Goal: Transaction & Acquisition: Book appointment/travel/reservation

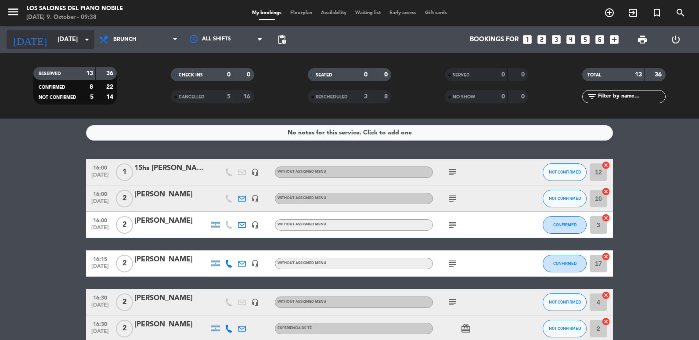
click at [64, 42] on input "[DATE]" at bounding box center [95, 40] width 84 height 16
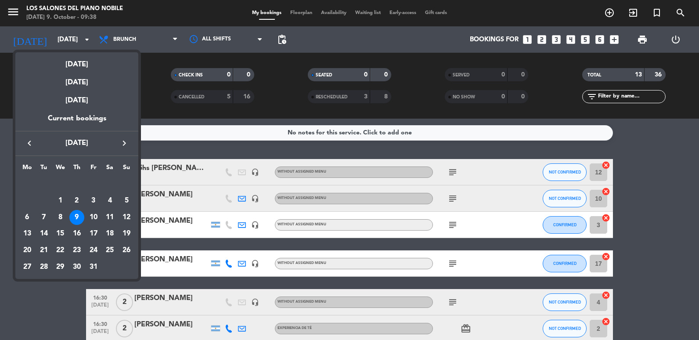
click at [127, 145] on icon "keyboard_arrow_right" at bounding box center [124, 143] width 11 height 11
click at [111, 200] on div "8" at bounding box center [109, 200] width 15 height 15
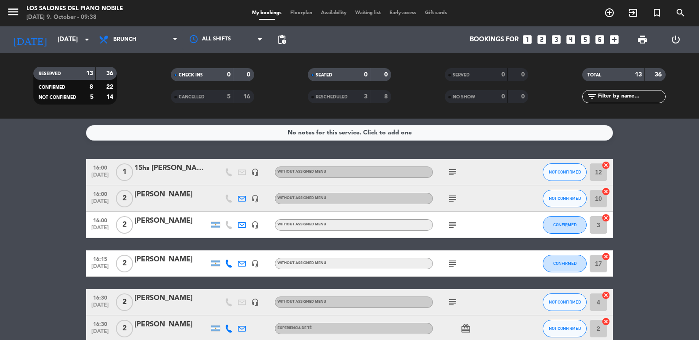
type input "[DATE]"
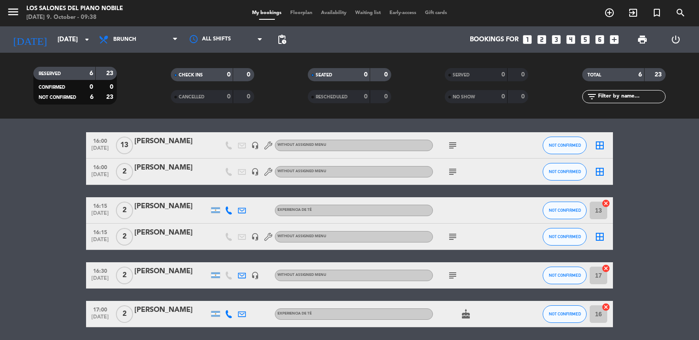
scroll to position [58, 0]
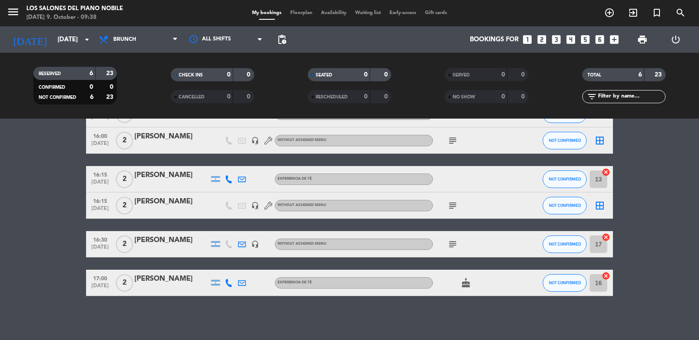
click at [541, 39] on icon "looks_two" at bounding box center [541, 39] width 11 height 11
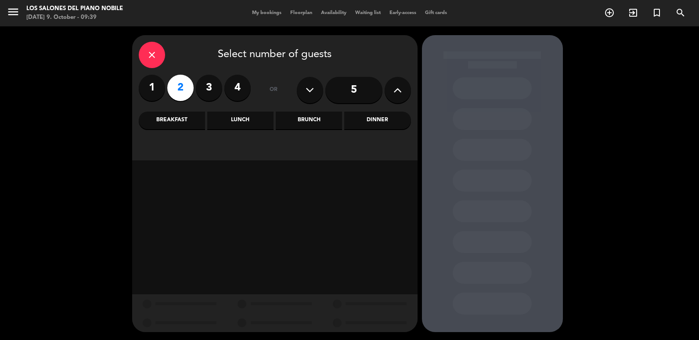
click at [316, 115] on div "Brunch" at bounding box center [309, 120] width 66 height 18
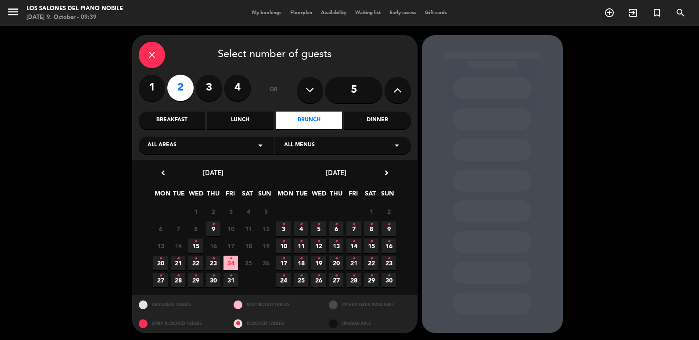
click at [373, 227] on span "8 •" at bounding box center [371, 228] width 14 height 14
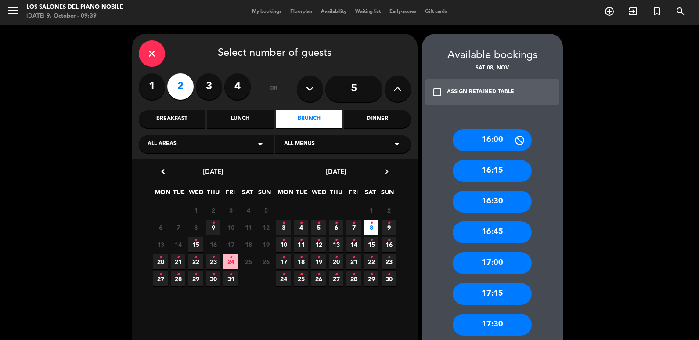
click at [510, 262] on div "17:00" at bounding box center [491, 263] width 79 height 22
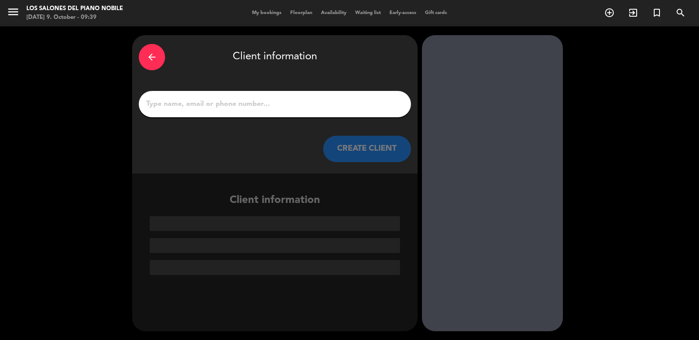
drag, startPoint x: 274, startPoint y: 107, endPoint x: 270, endPoint y: 103, distance: 5.9
click at [274, 107] on input "1" at bounding box center [274, 104] width 259 height 12
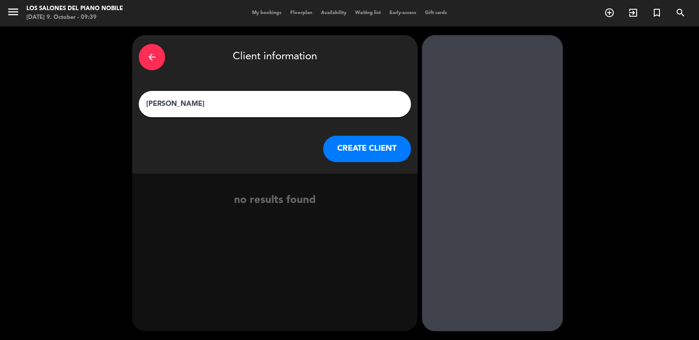
type input "[PERSON_NAME]"
click at [344, 138] on button "CREATE CLIENT" at bounding box center [367, 149] width 88 height 26
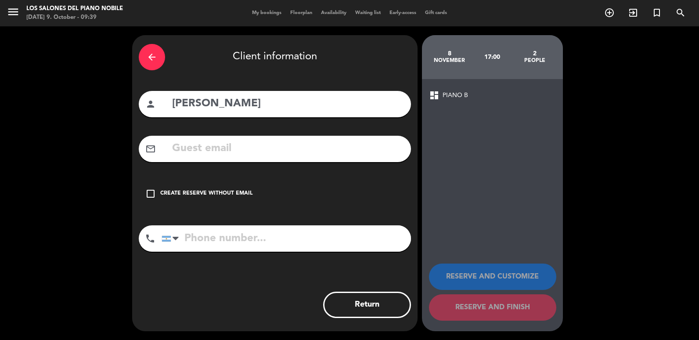
click at [311, 151] on input "text" at bounding box center [287, 149] width 233 height 18
paste input "[EMAIL_ADDRESS][DOMAIN_NAME]"
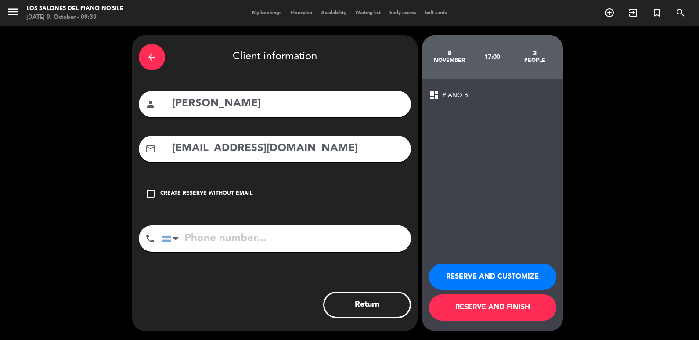
type input "[EMAIL_ADDRESS][DOMAIN_NAME]"
click at [502, 305] on button "RESERVE AND FINISH" at bounding box center [492, 307] width 127 height 26
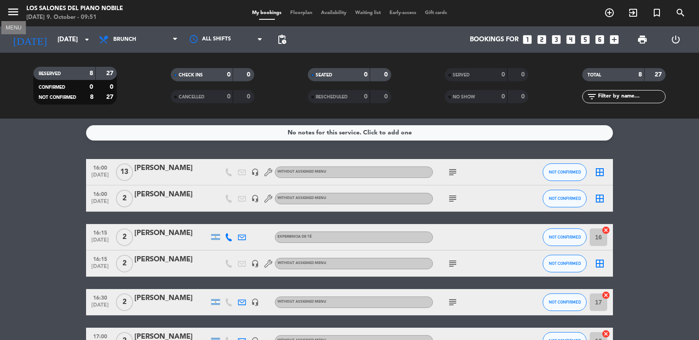
click at [12, 14] on icon "menu" at bounding box center [13, 11] width 13 height 13
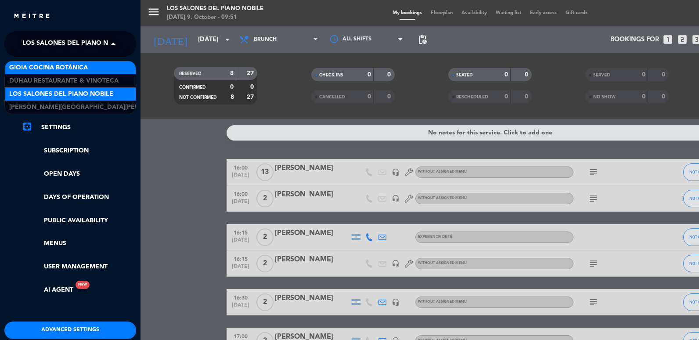
drag, startPoint x: 34, startPoint y: 44, endPoint x: 63, endPoint y: 64, distance: 35.1
click at [35, 43] on span "Los Salones del Piano Nobile" at bounding box center [74, 44] width 104 height 18
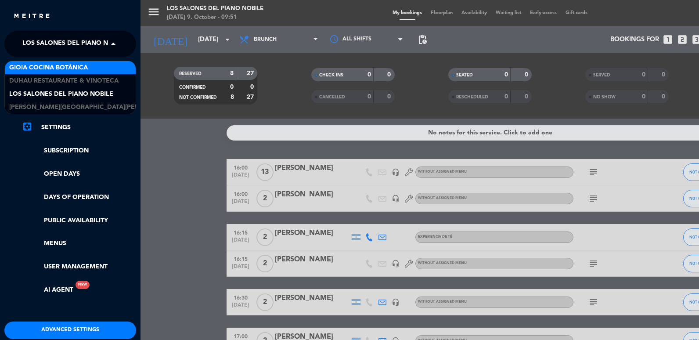
click at [66, 74] on div "Gioia Cocina Botánica" at bounding box center [70, 67] width 131 height 13
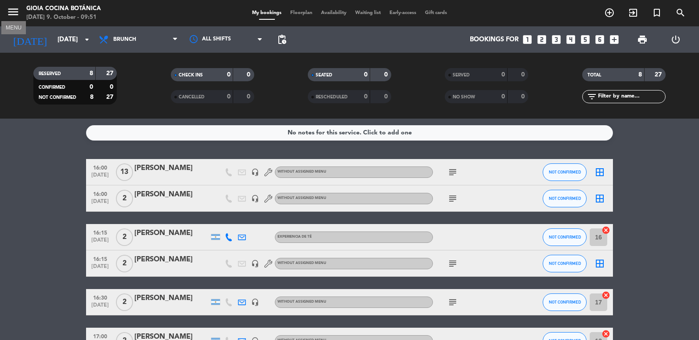
click at [14, 10] on icon "menu" at bounding box center [13, 11] width 13 height 13
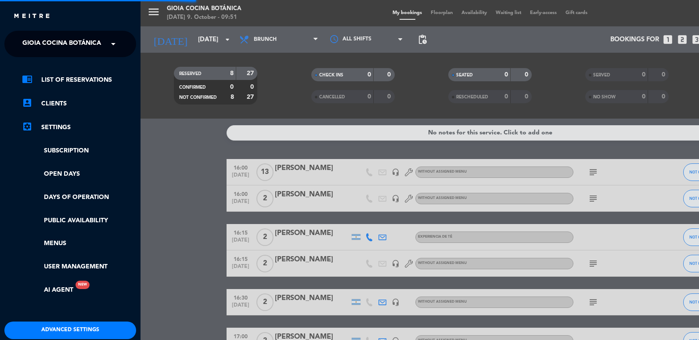
click at [45, 42] on span "Gioia Cocina Botánica" at bounding box center [61, 44] width 79 height 18
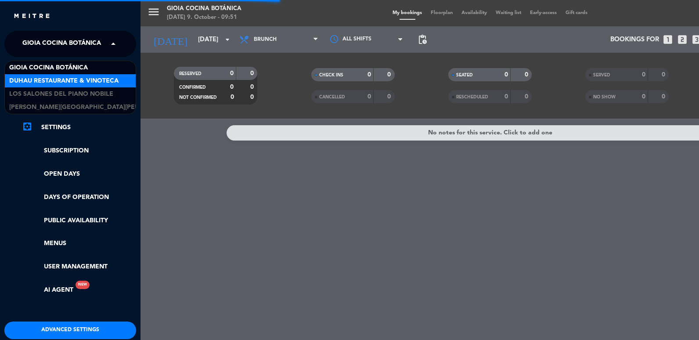
click at [50, 82] on span "Duhau Restaurante & Vinoteca" at bounding box center [63, 81] width 109 height 10
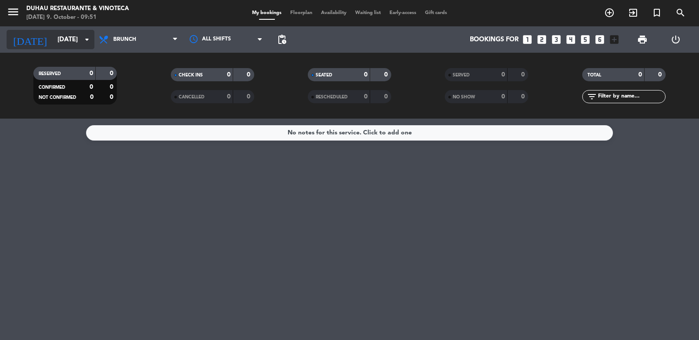
click at [64, 41] on input "[DATE]" at bounding box center [95, 40] width 84 height 16
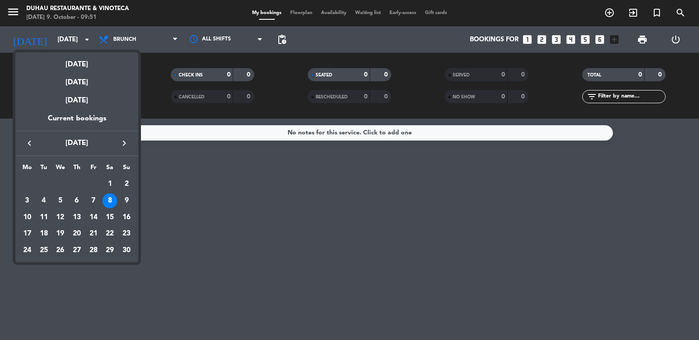
click at [25, 141] on icon "keyboard_arrow_left" at bounding box center [29, 143] width 11 height 11
click at [113, 234] on div "18" at bounding box center [109, 233] width 15 height 15
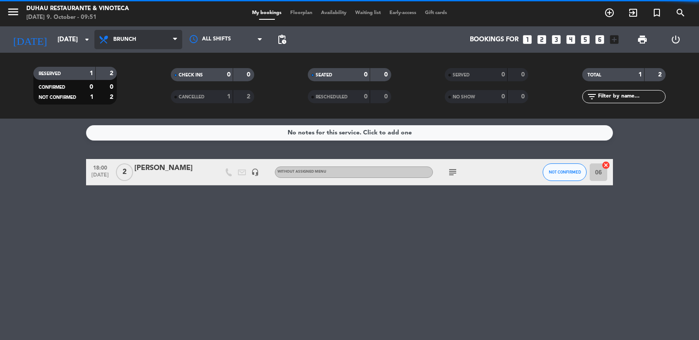
click at [137, 34] on span "Brunch" at bounding box center [138, 39] width 88 height 19
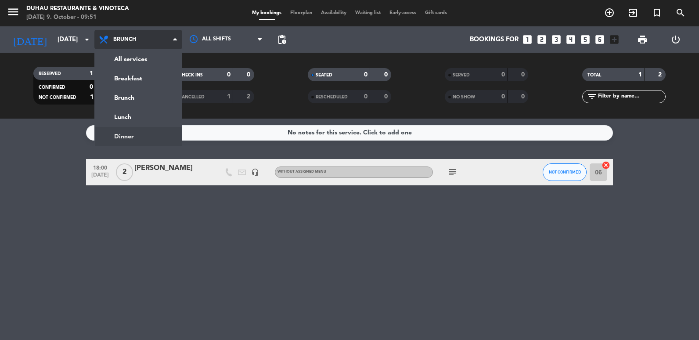
click at [129, 133] on ng-component "menu Duhau Restaurante & Vinoteca [DATE] 9. October - 09:51 My bookings Floorpl…" at bounding box center [349, 170] width 699 height 340
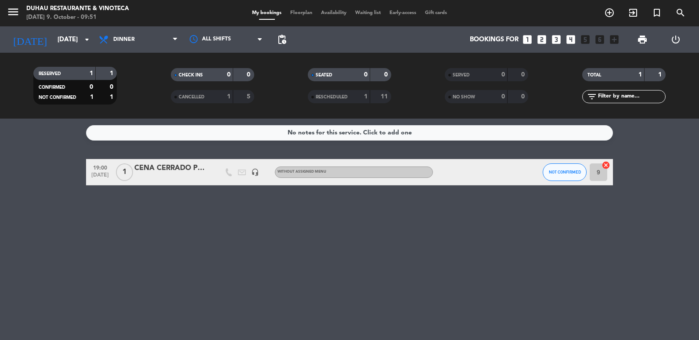
click at [179, 171] on div "CENA CERRADO POR EVENTO" at bounding box center [171, 167] width 75 height 11
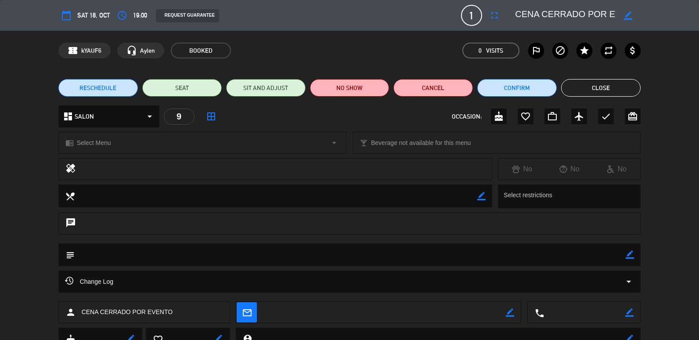
click at [601, 13] on textarea at bounding box center [565, 15] width 100 height 16
click at [578, 88] on button "Close" at bounding box center [600, 88] width 79 height 18
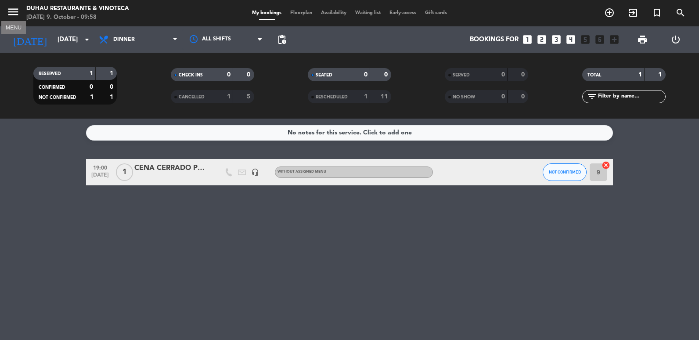
drag, startPoint x: 18, startPoint y: 8, endPoint x: 29, endPoint y: 27, distance: 22.2
click at [14, 8] on icon "menu" at bounding box center [13, 11] width 13 height 13
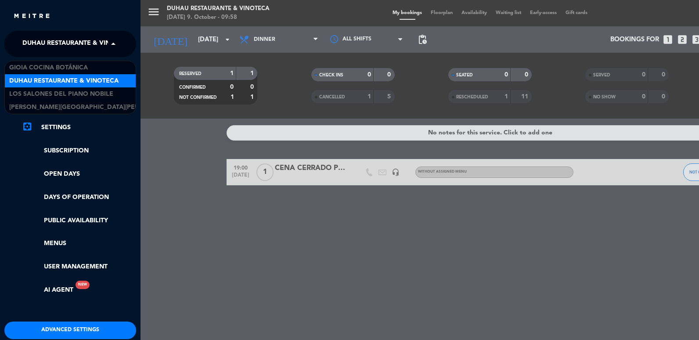
click at [52, 37] on span "Duhau Restaurante & Vinoteca" at bounding box center [76, 44] width 109 height 18
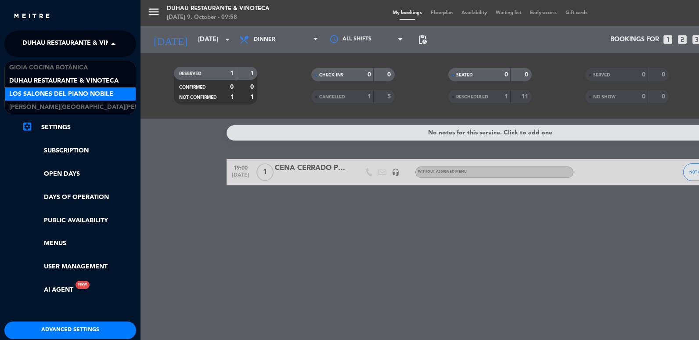
click at [73, 89] on span "Los Salones del Piano Nobile" at bounding box center [61, 94] width 104 height 10
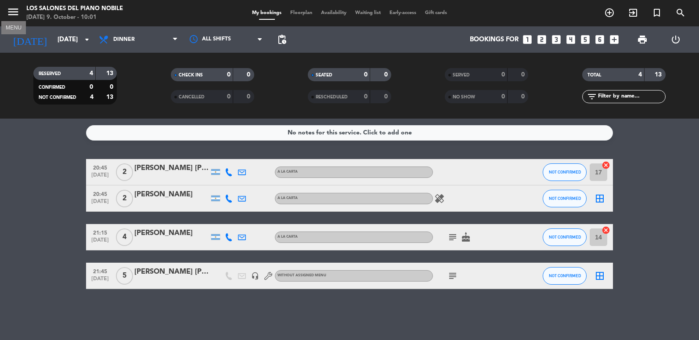
click at [16, 11] on icon "menu" at bounding box center [13, 11] width 13 height 13
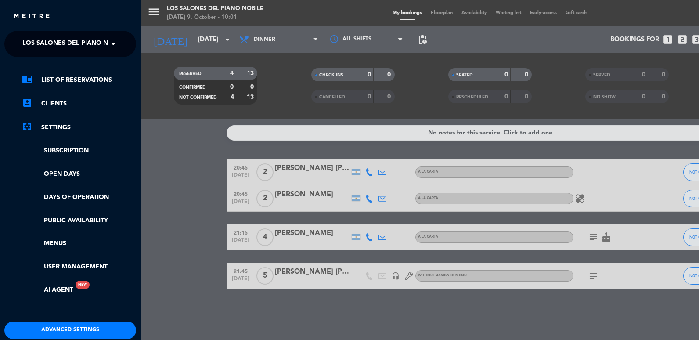
click at [58, 43] on span "Los Salones del Piano Nobile" at bounding box center [74, 44] width 104 height 18
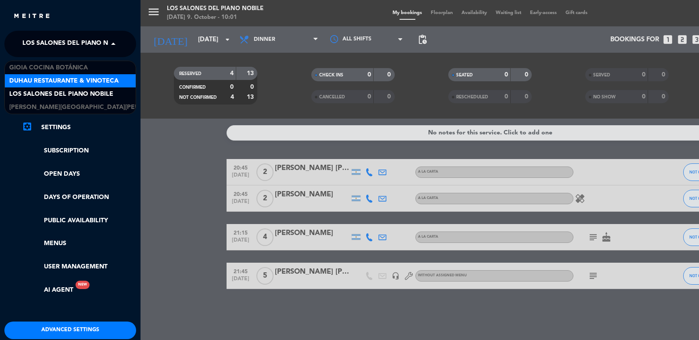
click at [71, 82] on span "Duhau Restaurante & Vinoteca" at bounding box center [63, 81] width 109 height 10
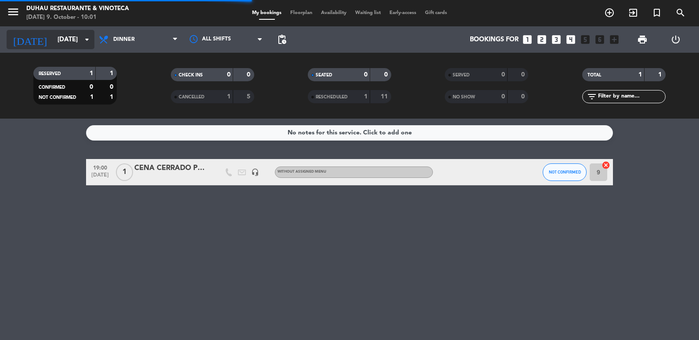
click at [53, 42] on input "[DATE]" at bounding box center [95, 40] width 84 height 16
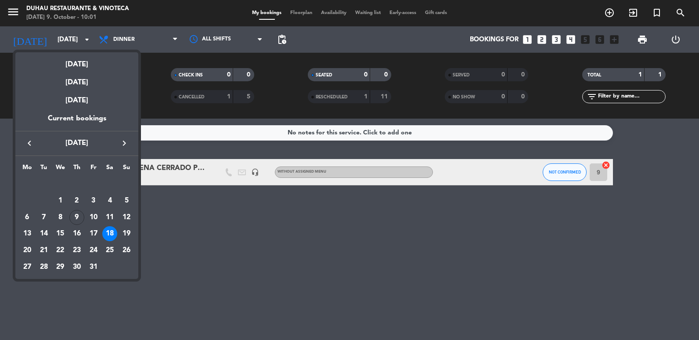
drag, startPoint x: 32, startPoint y: 230, endPoint x: 31, endPoint y: 220, distance: 9.7
click at [31, 230] on div "13" at bounding box center [27, 233] width 15 height 15
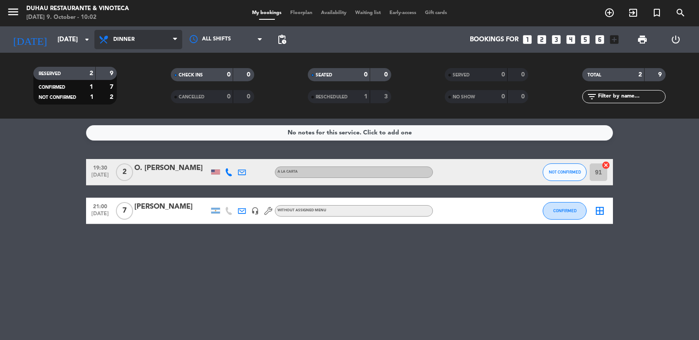
click at [139, 41] on span "Dinner" at bounding box center [138, 39] width 88 height 19
click at [129, 115] on div "menu Duhau Restaurante & Vinoteca [DATE] 9. October - 10:02 My bookings Floorpl…" at bounding box center [349, 59] width 699 height 118
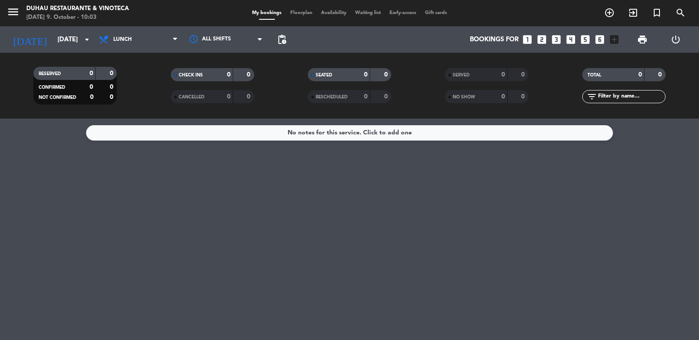
drag, startPoint x: 474, startPoint y: 275, endPoint x: 318, endPoint y: 275, distance: 156.2
click at [317, 276] on div "No notes for this service. Click to add one" at bounding box center [349, 228] width 699 height 221
click at [19, 16] on icon "menu" at bounding box center [13, 11] width 13 height 13
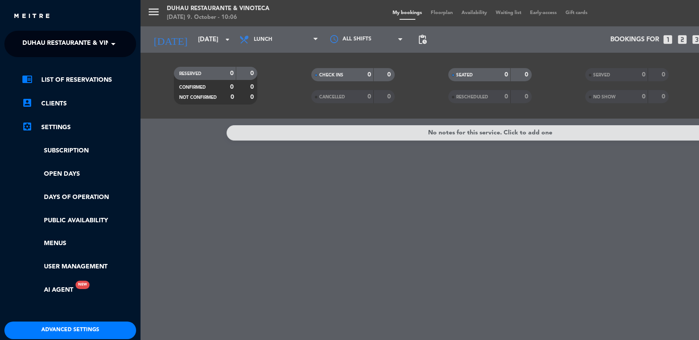
drag, startPoint x: 190, startPoint y: 102, endPoint x: 172, endPoint y: 98, distance: 18.9
click at [190, 102] on div "menu Duhau Restaurante & Vinoteca [DATE] 9. October - 10:06 My bookings Floorpl…" at bounding box center [489, 170] width 699 height 340
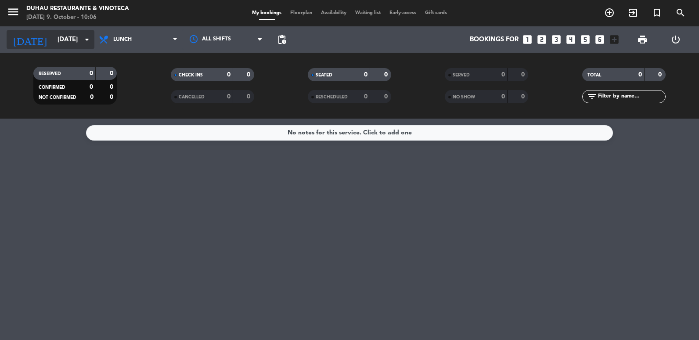
click at [69, 49] on div "[DATE] [DATE] arrow_drop_down" at bounding box center [51, 39] width 88 height 19
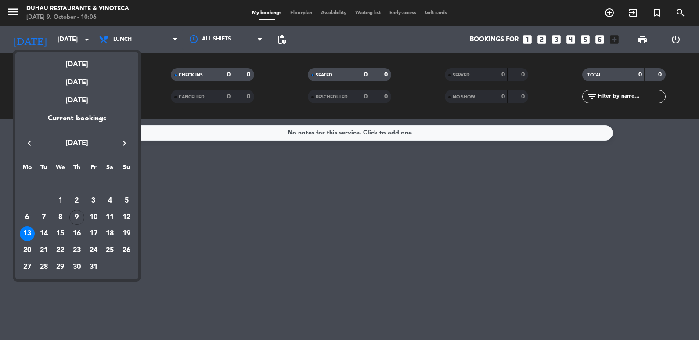
click at [45, 230] on div "14" at bounding box center [43, 233] width 15 height 15
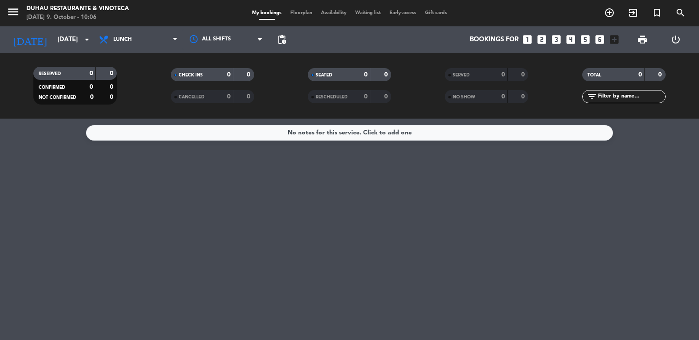
type input "[DATE]"
click at [8, 17] on icon "menu" at bounding box center [13, 11] width 13 height 13
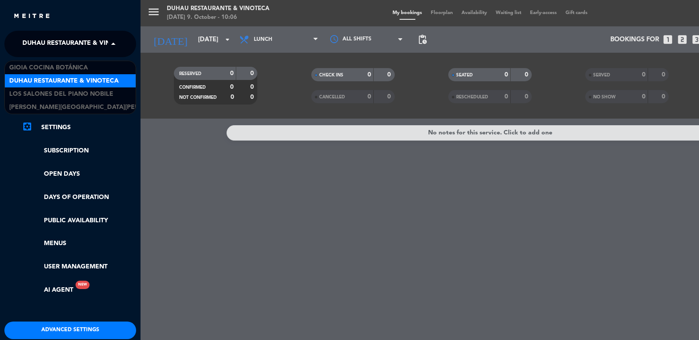
click at [53, 45] on span "Duhau Restaurante & Vinoteca" at bounding box center [76, 44] width 109 height 18
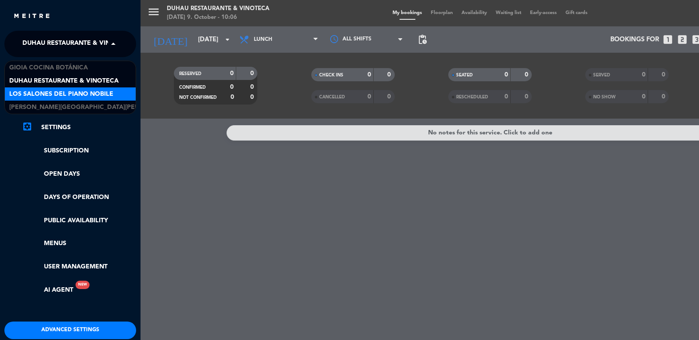
click at [62, 98] on span "Los Salones del Piano Nobile" at bounding box center [61, 94] width 104 height 10
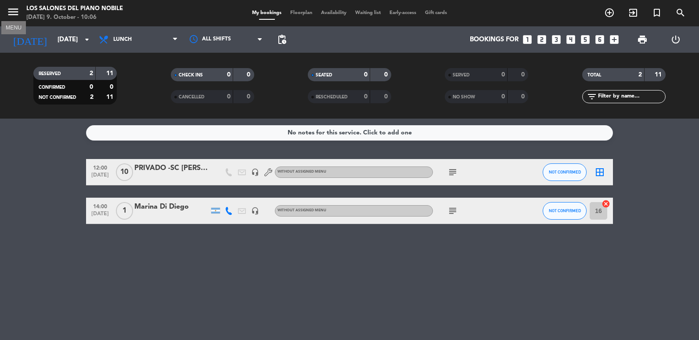
click at [16, 12] on icon "menu" at bounding box center [13, 11] width 13 height 13
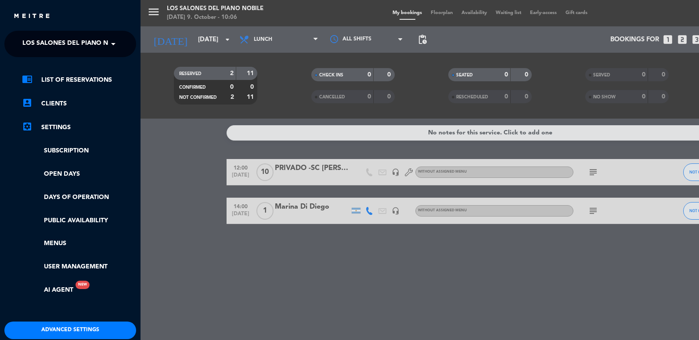
click at [41, 43] on span "Los Salones del Piano Nobile" at bounding box center [74, 44] width 104 height 18
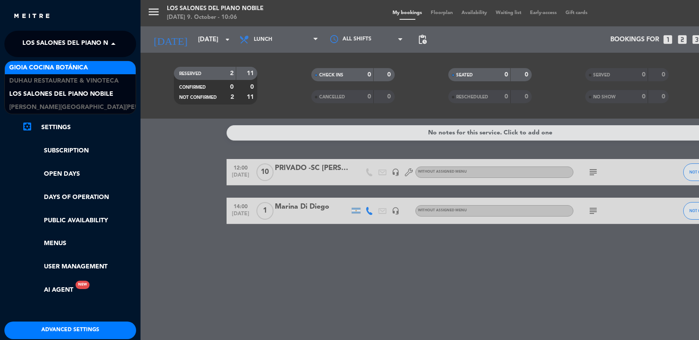
click at [61, 69] on span "Gioia Cocina Botánica" at bounding box center [48, 68] width 79 height 10
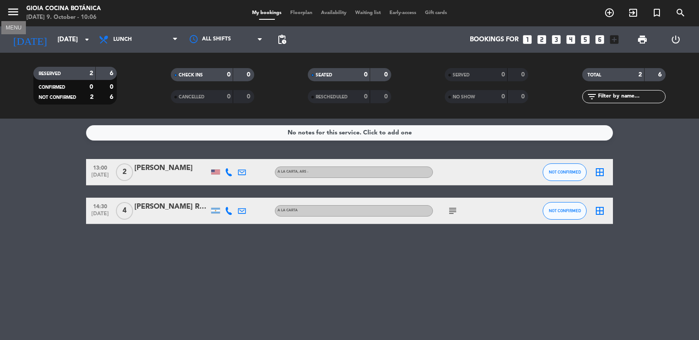
click at [16, 16] on icon "menu" at bounding box center [13, 11] width 13 height 13
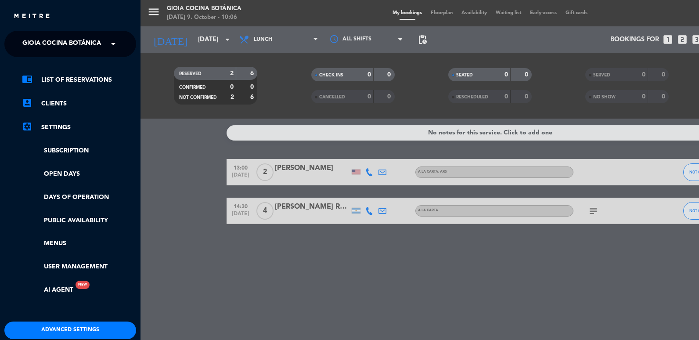
click at [108, 39] on span at bounding box center [115, 44] width 15 height 18
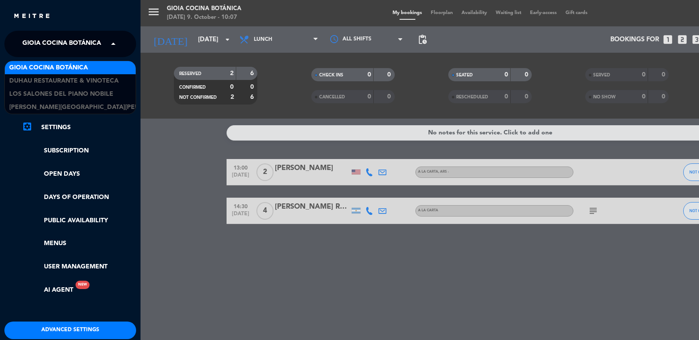
click at [176, 155] on div "menu [PERSON_NAME] Cocina Botánica [DATE] 9. October - 10:07 My bookings Floorp…" at bounding box center [489, 170] width 699 height 340
